Goal: Task Accomplishment & Management: Use online tool/utility

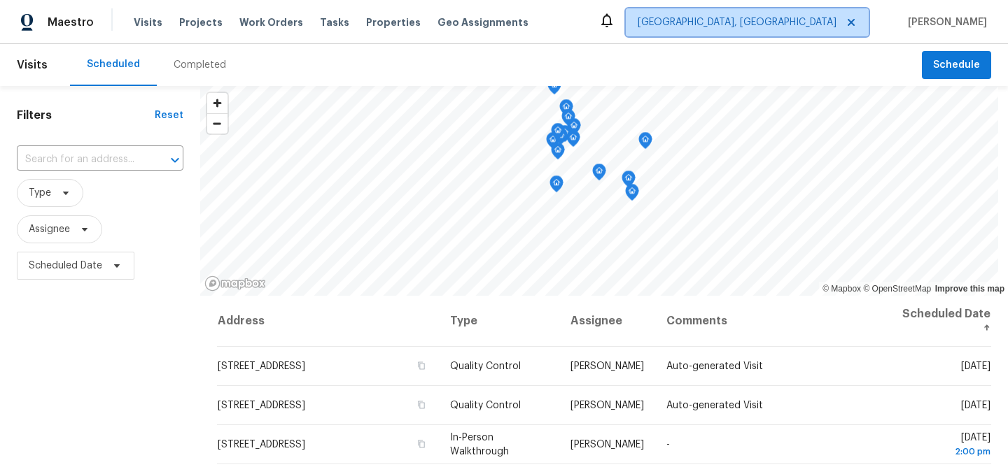
click at [856, 20] on icon at bounding box center [850, 22] width 11 height 11
click at [836, 23] on span "[GEOGRAPHIC_DATA], [GEOGRAPHIC_DATA]" at bounding box center [736, 22] width 199 height 14
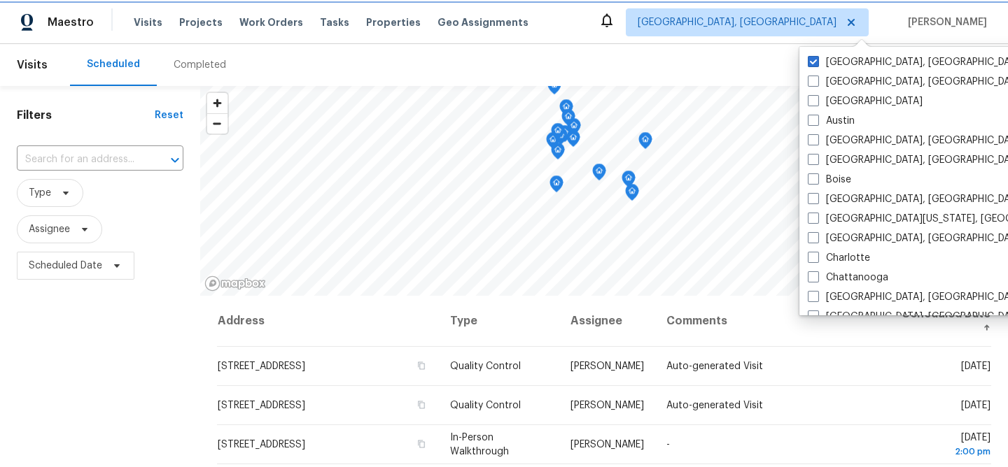
click at [856, 25] on icon at bounding box center [850, 22] width 11 height 11
checkbox input "true"
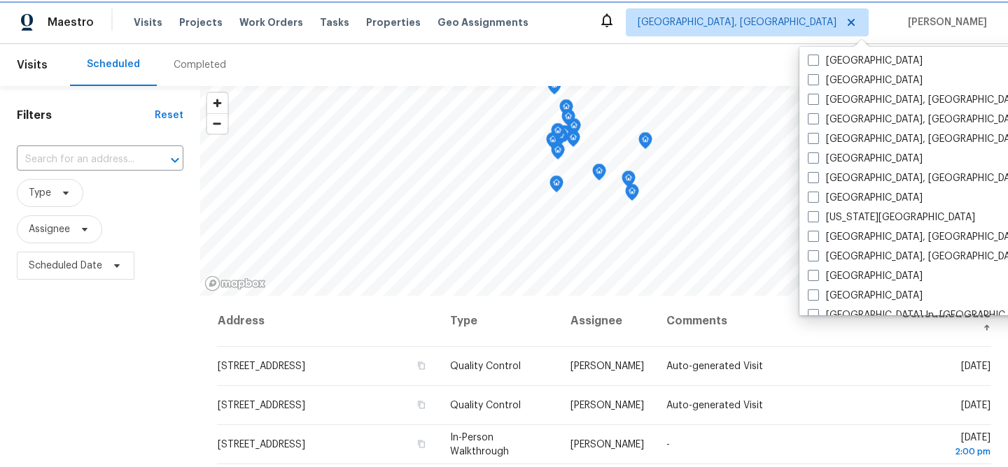
scroll to position [357, 0]
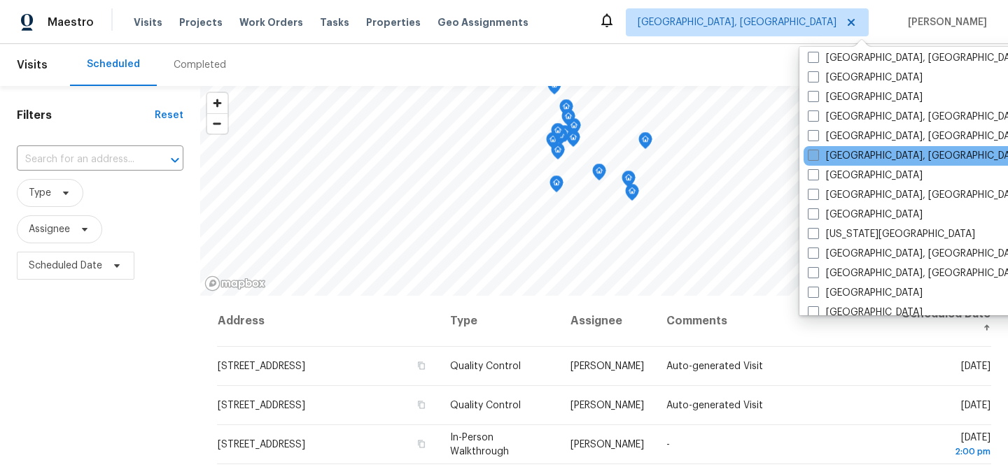
click at [814, 157] on span at bounding box center [812, 155] width 11 height 11
click at [814, 157] on input "[GEOGRAPHIC_DATA], [GEOGRAPHIC_DATA]" at bounding box center [811, 153] width 9 height 9
checkbox input "true"
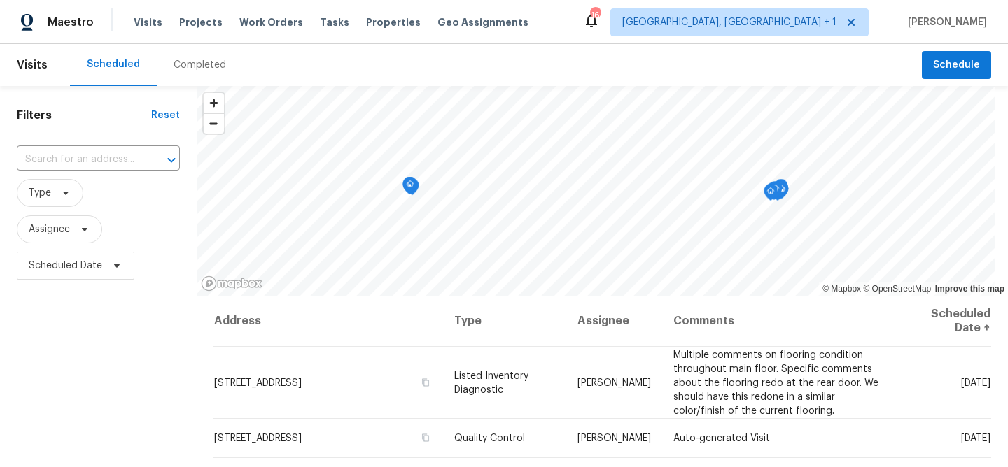
click at [949, 17] on div "16 [GEOGRAPHIC_DATA], [GEOGRAPHIC_DATA] + 1 [PERSON_NAME]" at bounding box center [785, 22] width 404 height 28
click at [955, 66] on span "Schedule" at bounding box center [956, 65] width 47 height 17
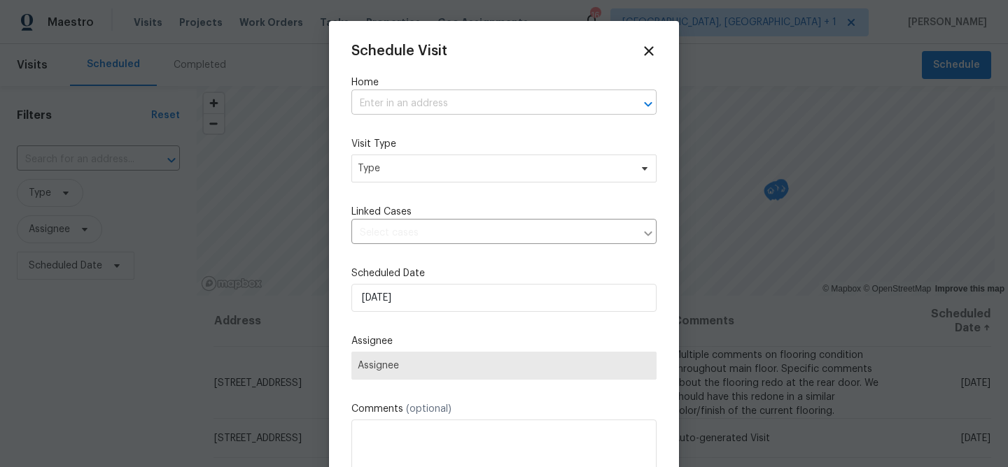
click at [378, 107] on input "text" at bounding box center [484, 104] width 266 height 22
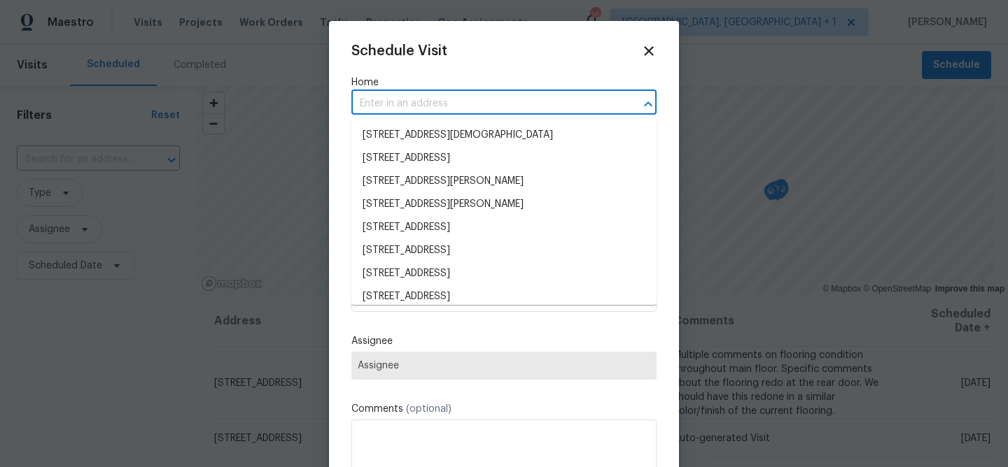
paste input "[STREET_ADDRESS]"
type input "[STREET_ADDRESS]"
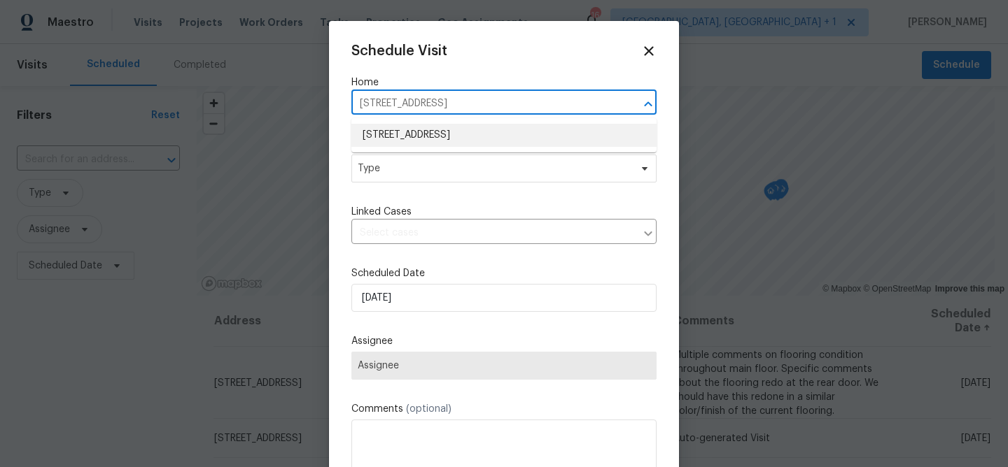
click at [537, 138] on li "[STREET_ADDRESS]" at bounding box center [503, 135] width 305 height 23
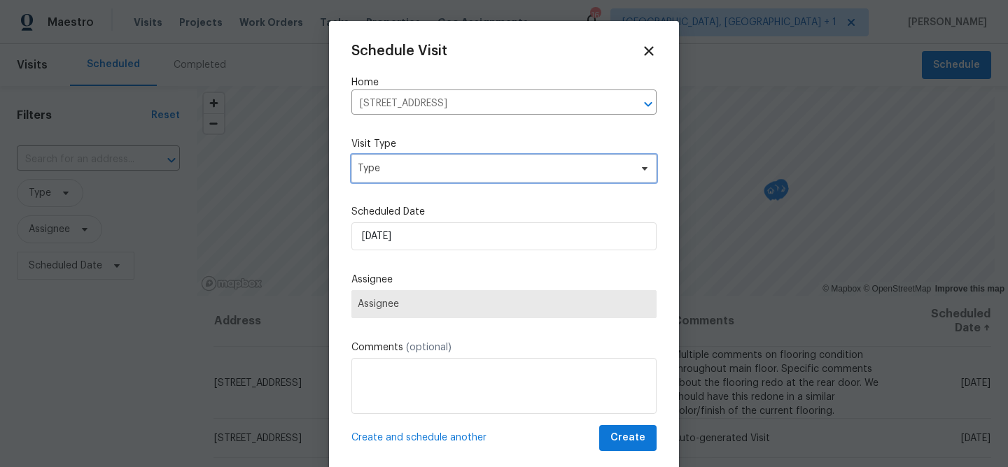
click at [496, 171] on span "Type" at bounding box center [494, 169] width 272 height 14
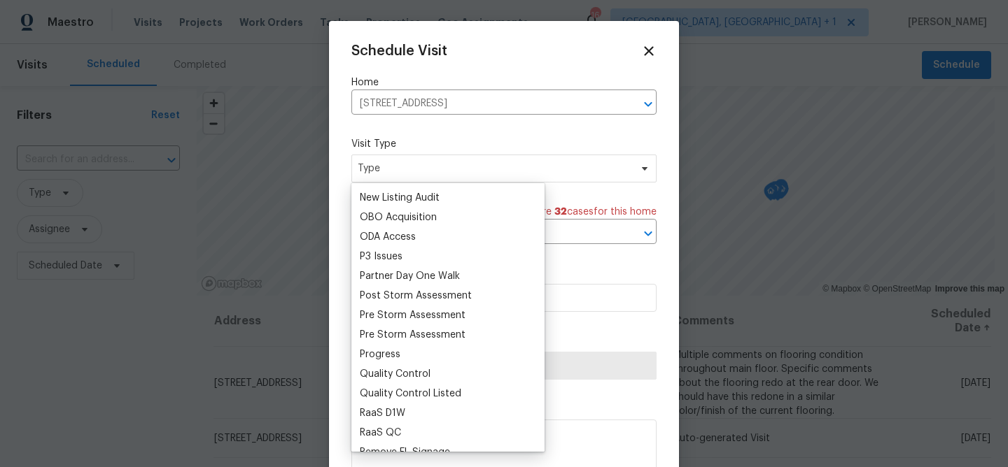
scroll to position [1170, 0]
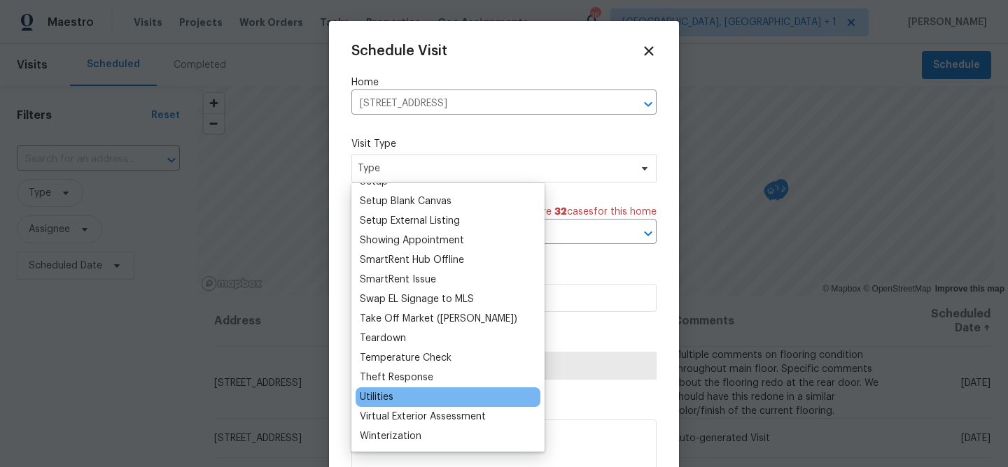
click at [392, 402] on div "Utilities" at bounding box center [377, 397] width 34 height 14
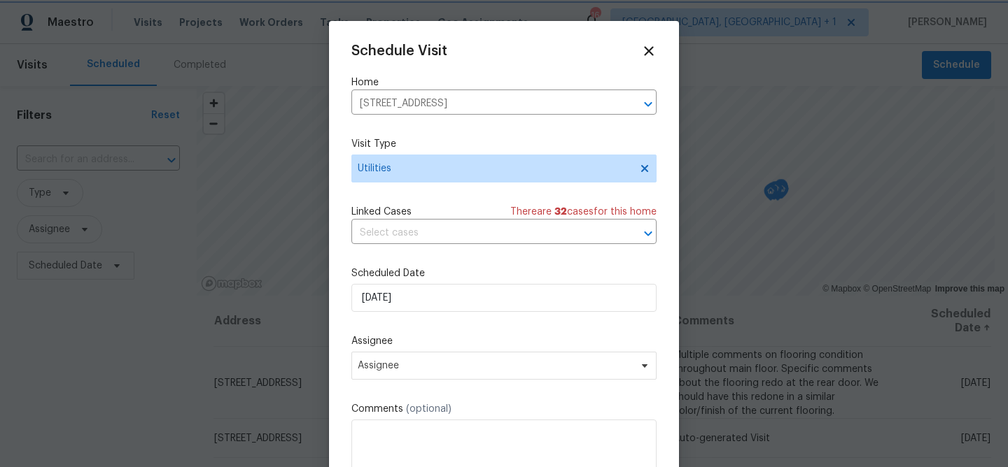
scroll to position [25, 0]
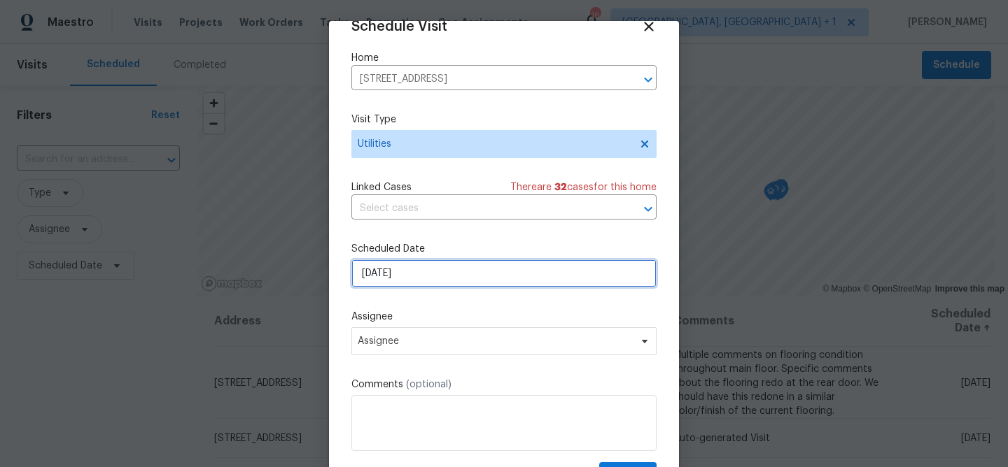
click at [400, 274] on input "[DATE]" at bounding box center [503, 274] width 305 height 28
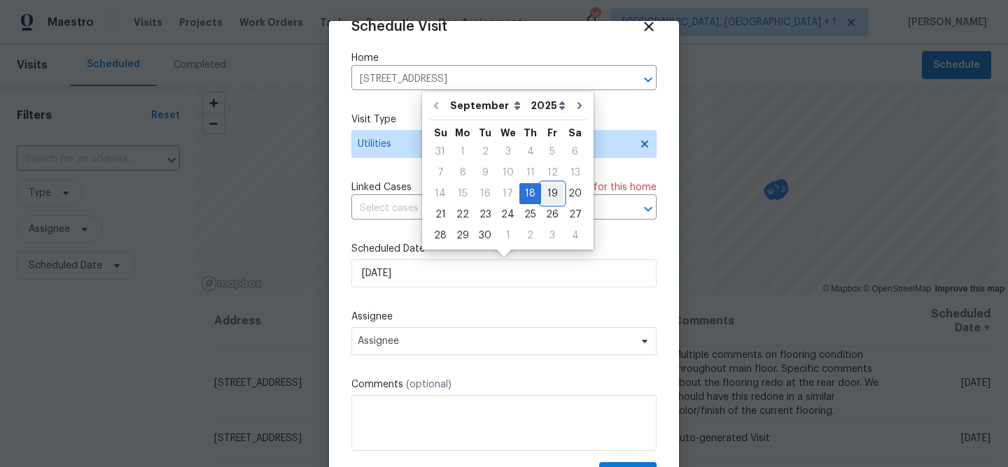
click at [542, 192] on div "19" at bounding box center [552, 194] width 22 height 20
type input "[DATE]"
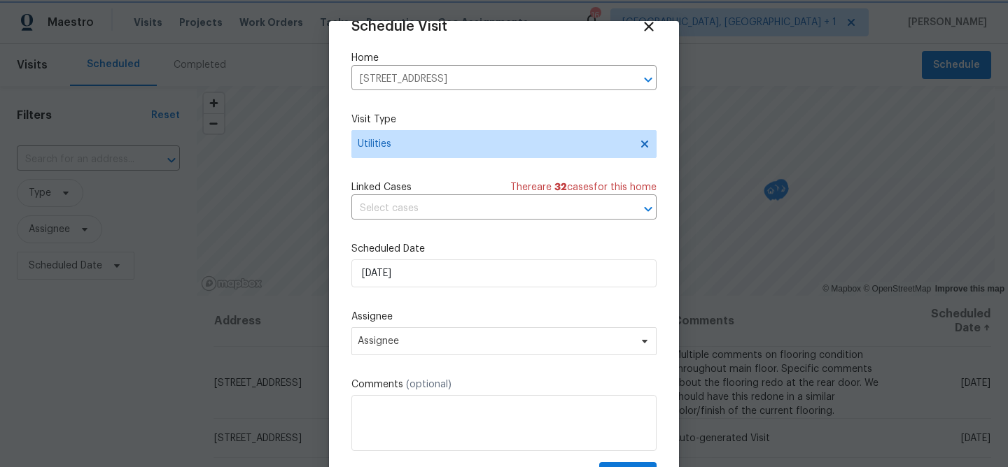
scroll to position [64, 0]
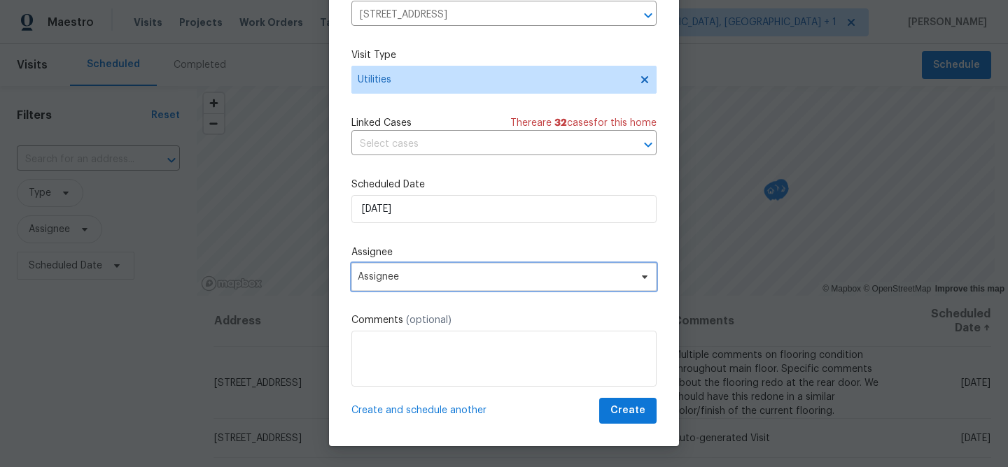
click at [535, 276] on span "Assignee" at bounding box center [495, 276] width 274 height 11
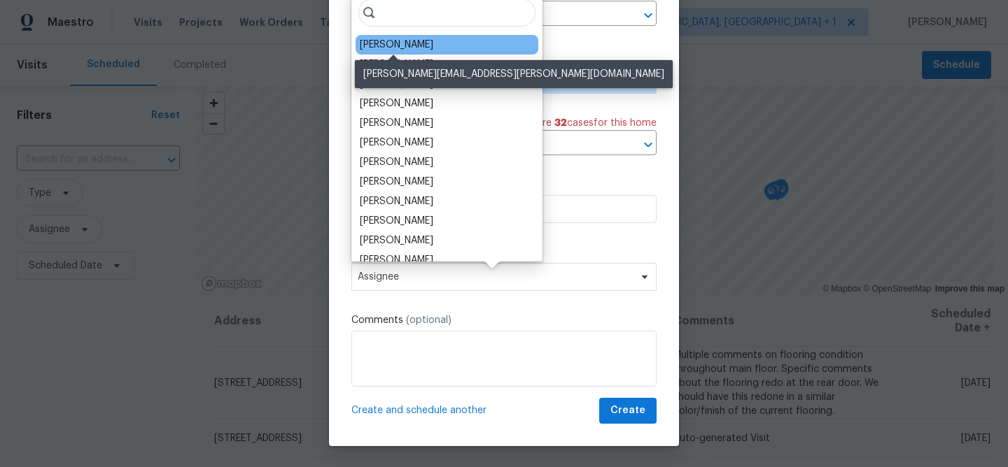
click at [421, 45] on div "[PERSON_NAME]" at bounding box center [396, 45] width 73 height 14
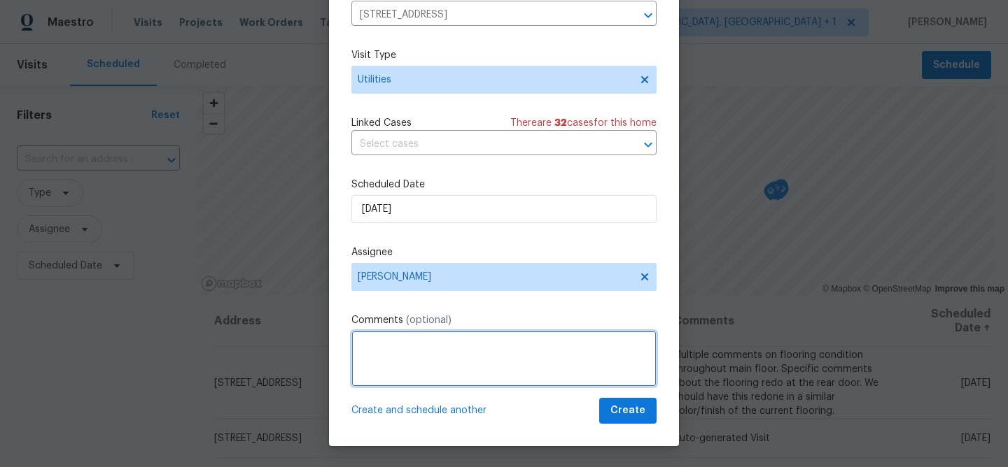
click at [394, 357] on textarea at bounding box center [503, 359] width 305 height 56
paste textarea "tech visited the property and found the same issue running faucets inside the p…"
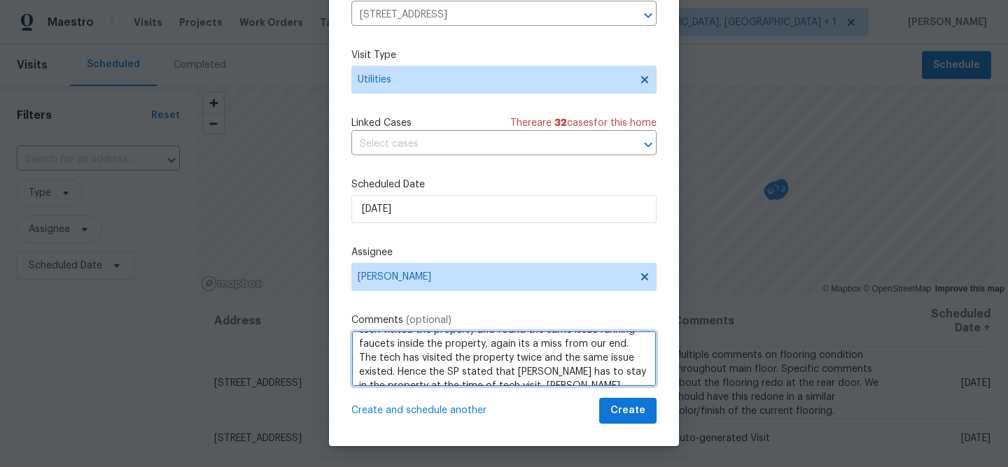
scroll to position [18, 0]
drag, startPoint x: 398, startPoint y: 372, endPoint x: 358, endPoint y: 355, distance: 43.3
click at [358, 355] on textarea "tech visited the property and found the same issue running faucets inside the p…" at bounding box center [503, 359] width 305 height 56
click at [525, 371] on textarea "tech visited the property and found the same issue running faucets inside the p…" at bounding box center [503, 359] width 305 height 56
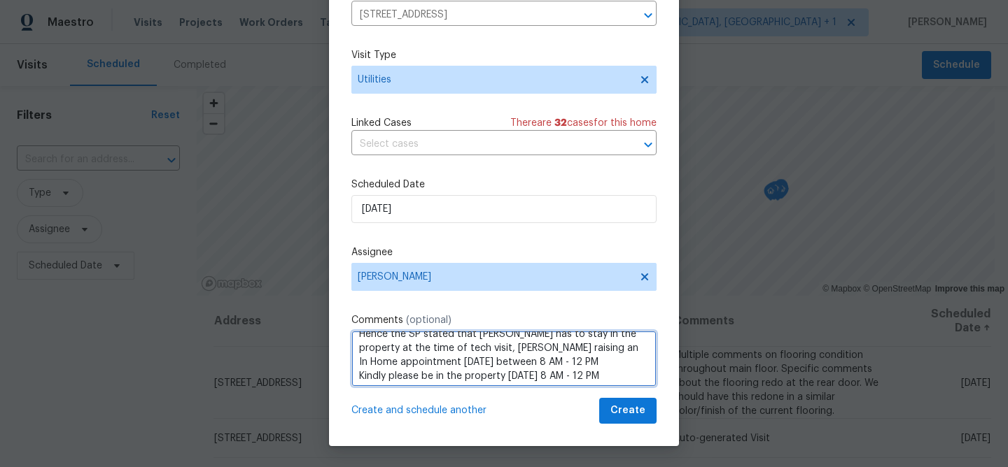
scroll to position [43, 0]
type textarea "tech visited the property and found the same issue running faucets inside the p…"
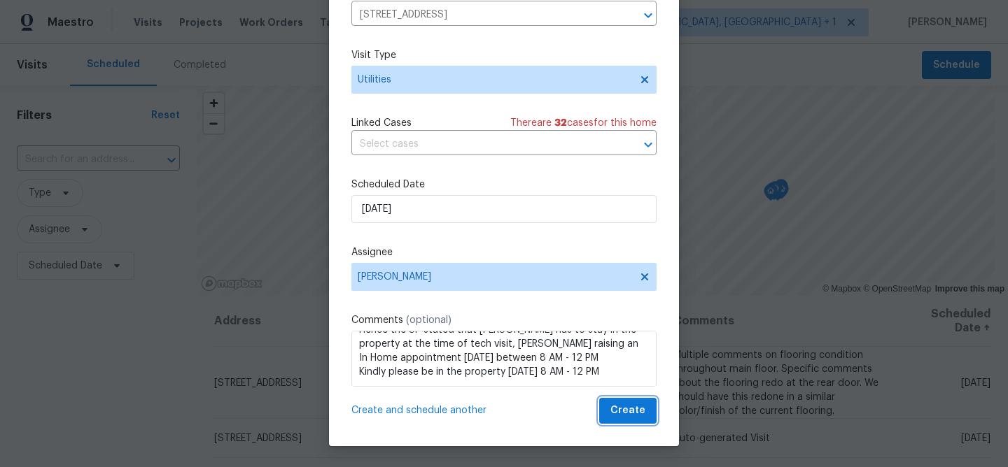
click at [633, 414] on span "Create" at bounding box center [627, 410] width 35 height 17
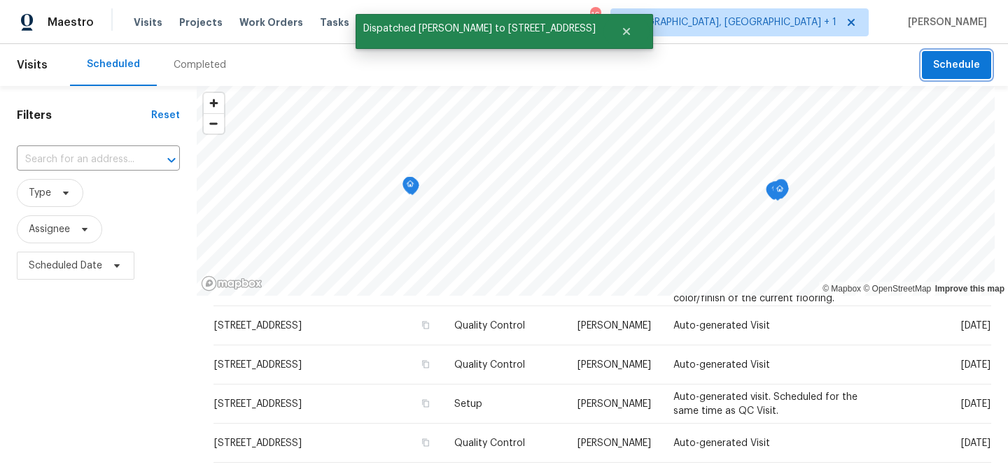
scroll to position [0, 0]
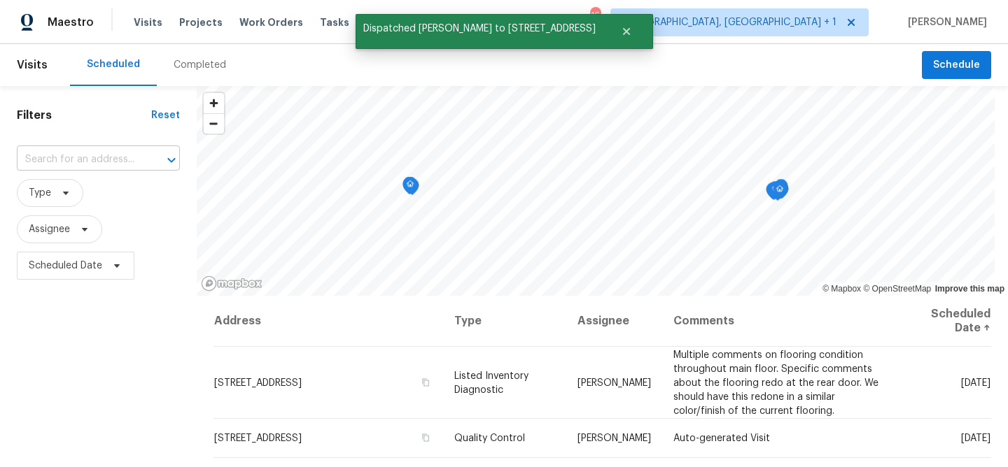
click at [87, 165] on input "text" at bounding box center [79, 160] width 124 height 22
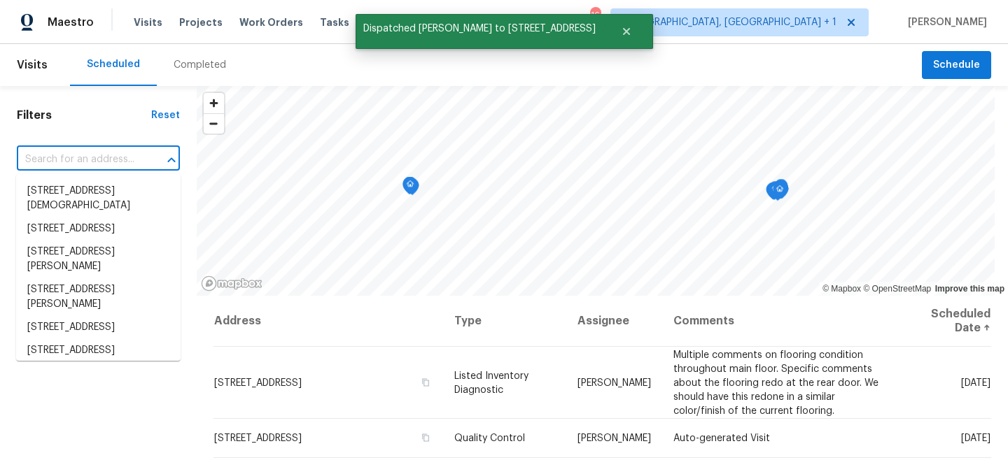
paste input "tech visited the property and found the same issue running faucets inside the p…"
type input "tech visited the property and found the same issue running faucets inside the p…"
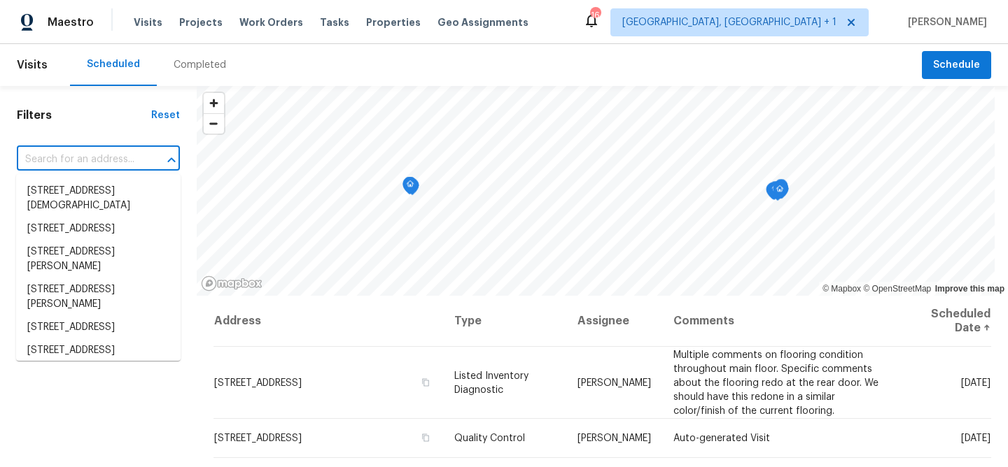
click at [102, 164] on input "text" at bounding box center [79, 160] width 124 height 22
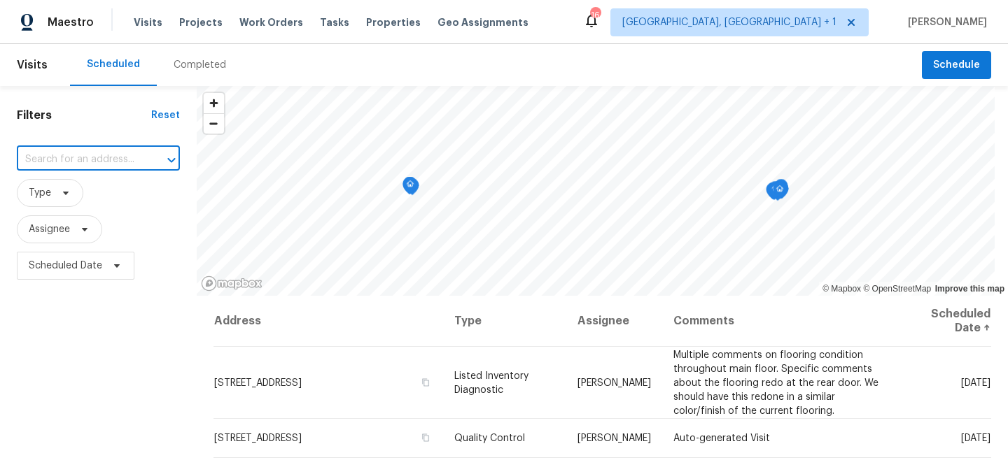
paste input "[STREET_ADDRESS]"
type input "[STREET_ADDRESS]"
click at [94, 203] on li "[STREET_ADDRESS]" at bounding box center [98, 191] width 164 height 23
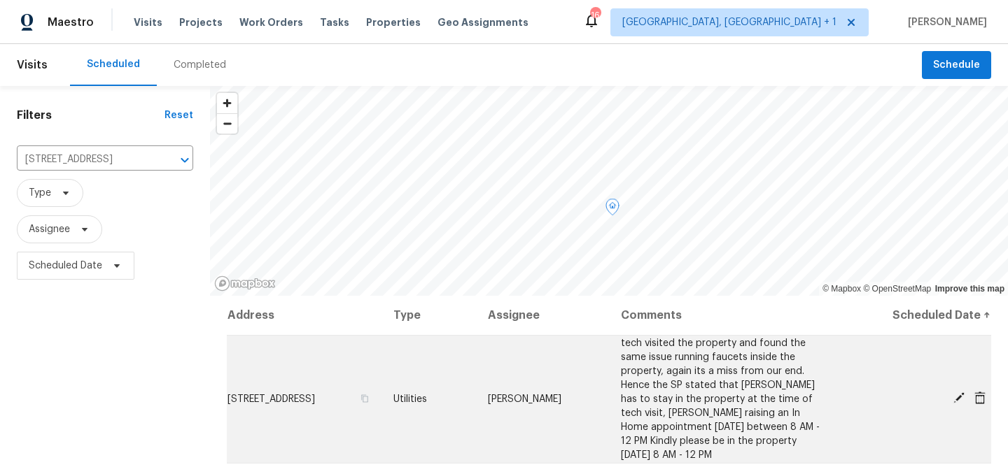
click at [315, 401] on span "[STREET_ADDRESS]" at bounding box center [270, 400] width 87 height 10
